Goal: Check status: Check status

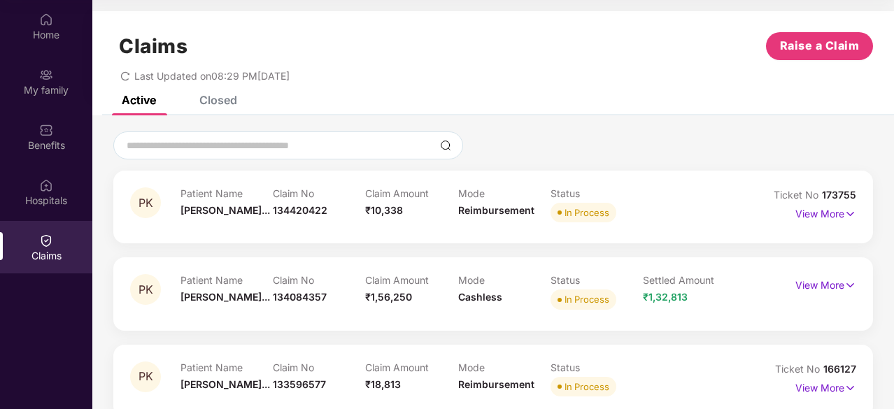
scroll to position [22, 0]
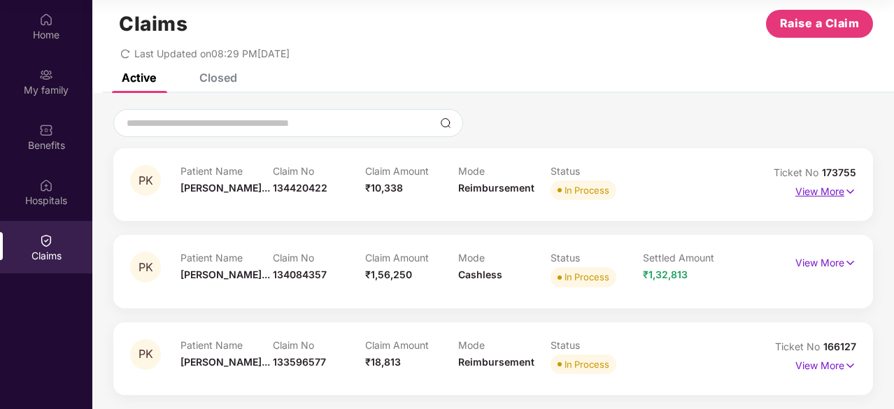
click at [810, 186] on p "View More" at bounding box center [825, 190] width 61 height 19
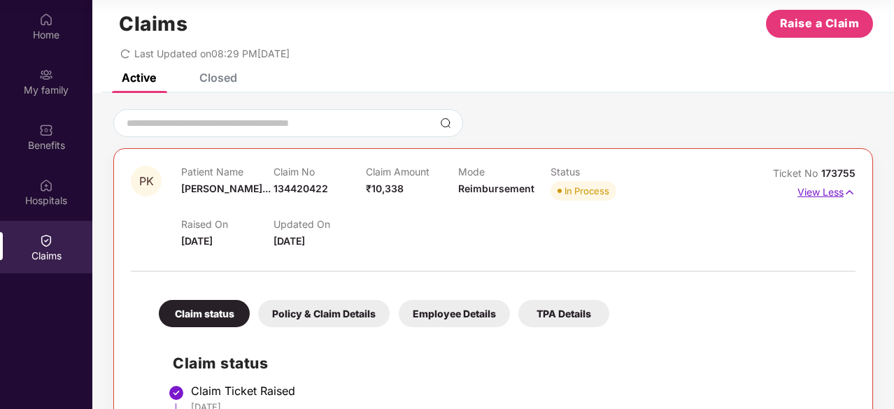
click at [812, 191] on p "View Less" at bounding box center [827, 190] width 58 height 19
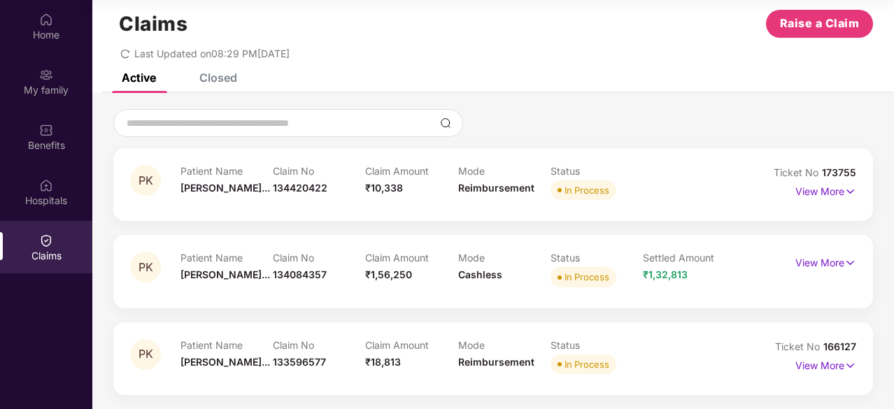
click at [653, 167] on div "Patient Name [PERSON_NAME]... Claim No 134420422 Claim Amount ₹10,338 Mode Reim…" at bounding box center [458, 184] width 555 height 38
click at [820, 367] on p "View More" at bounding box center [825, 364] width 61 height 19
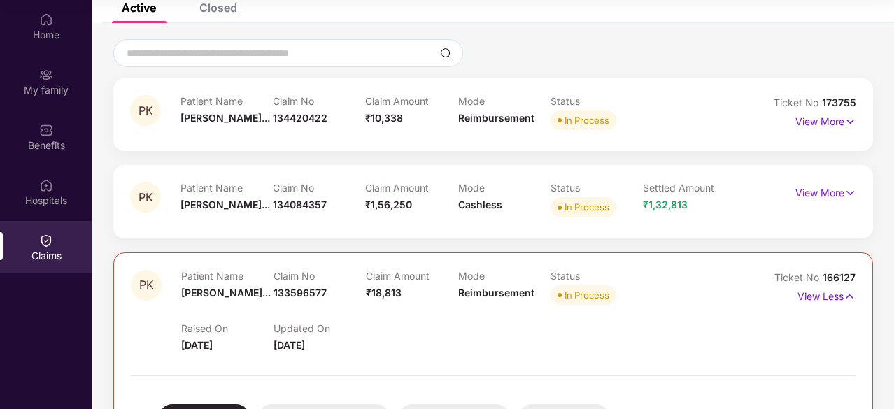
scroll to position [88, 0]
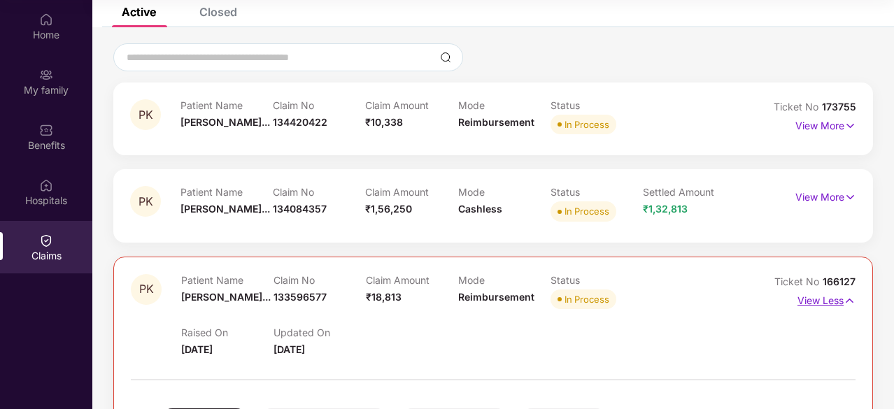
click at [826, 297] on p "View Less" at bounding box center [827, 299] width 58 height 19
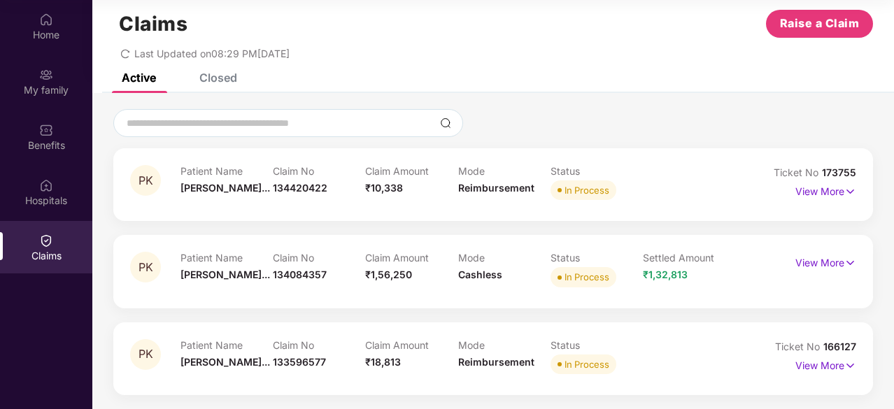
scroll to position [0, 0]
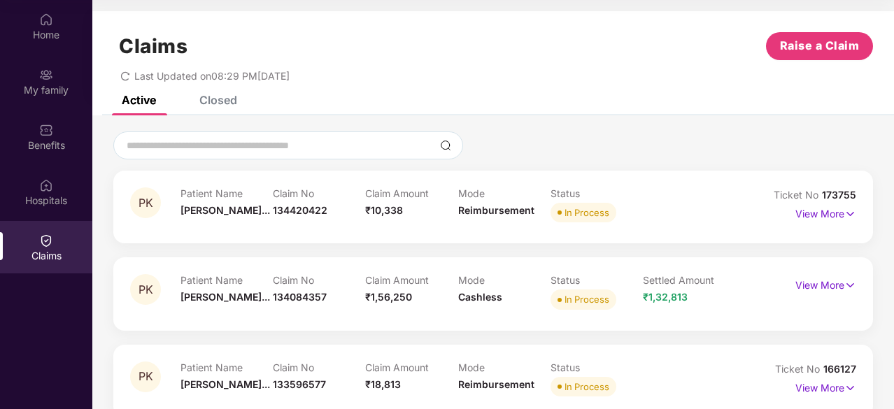
click at [215, 98] on div "Closed" at bounding box center [218, 100] width 38 height 14
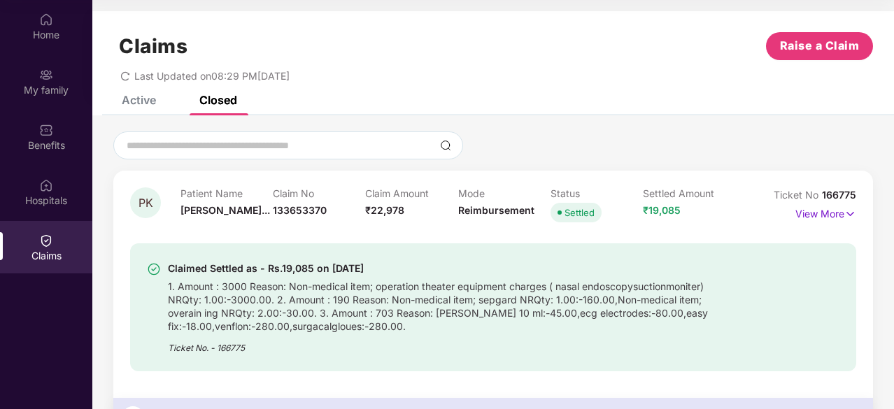
click at [138, 100] on div "Active" at bounding box center [139, 100] width 34 height 14
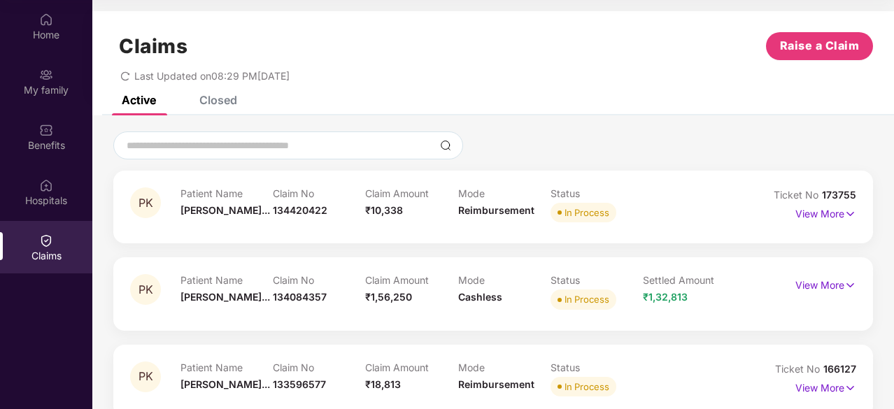
scroll to position [22, 0]
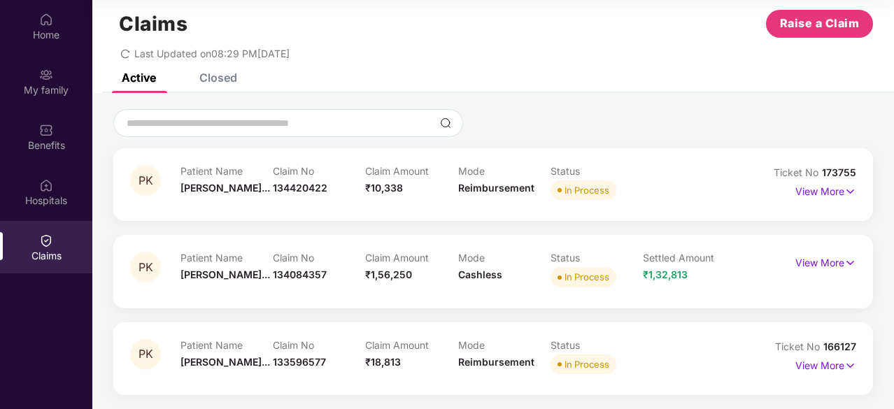
click at [532, 223] on div "PK Patient Name [PERSON_NAME]... Claim No 134420422 Claim Amount ₹10,338 Mode R…" at bounding box center [493, 271] width 760 height 247
click at [498, 228] on div "PK Patient Name [PERSON_NAME]... Claim No 134420422 Claim Amount ₹10,338 Mode R…" at bounding box center [493, 271] width 760 height 247
click at [352, 48] on div "Last Updated on 08:29 PM[DATE]" at bounding box center [493, 49] width 760 height 22
